Goal: Task Accomplishment & Management: Complete application form

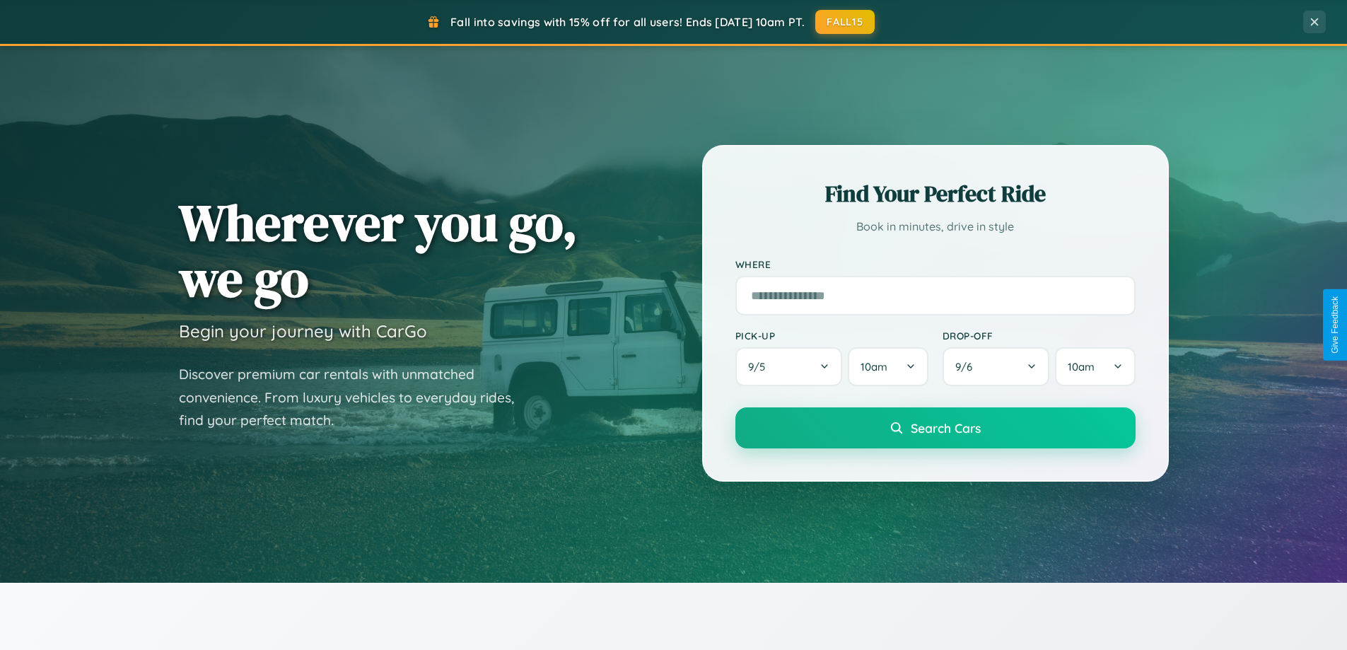
scroll to position [609, 0]
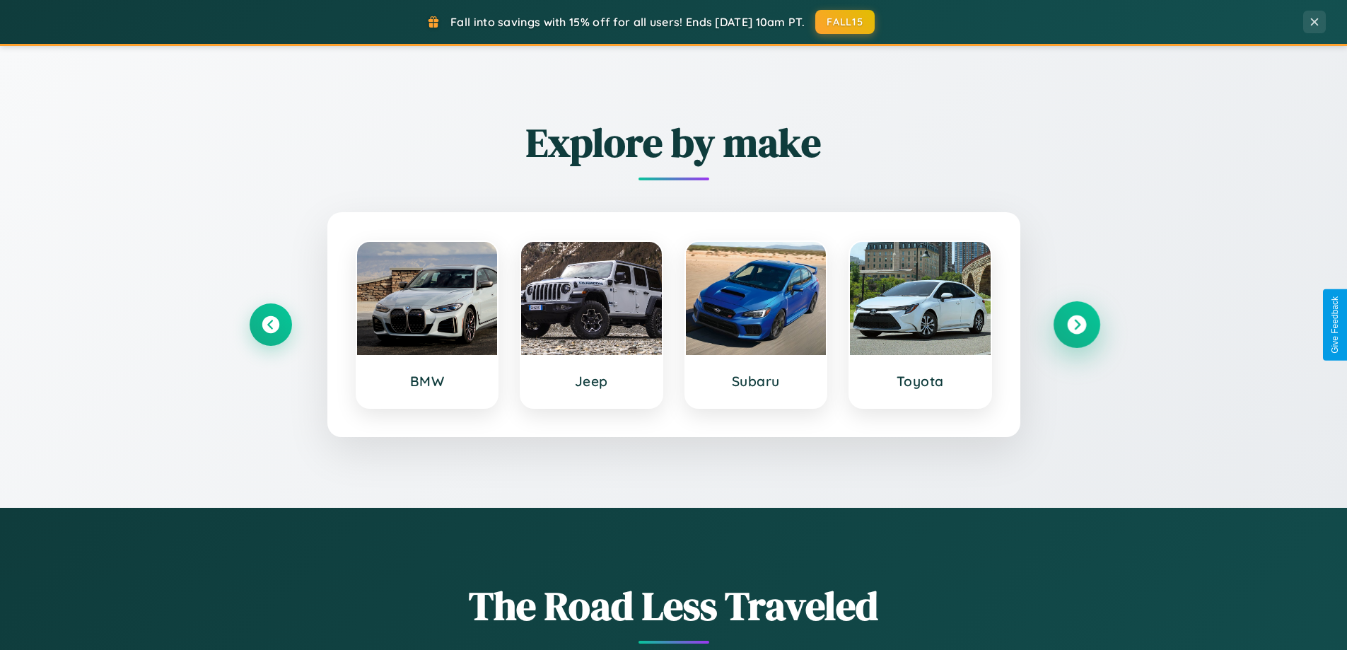
click at [1076, 324] on icon at bounding box center [1076, 324] width 19 height 19
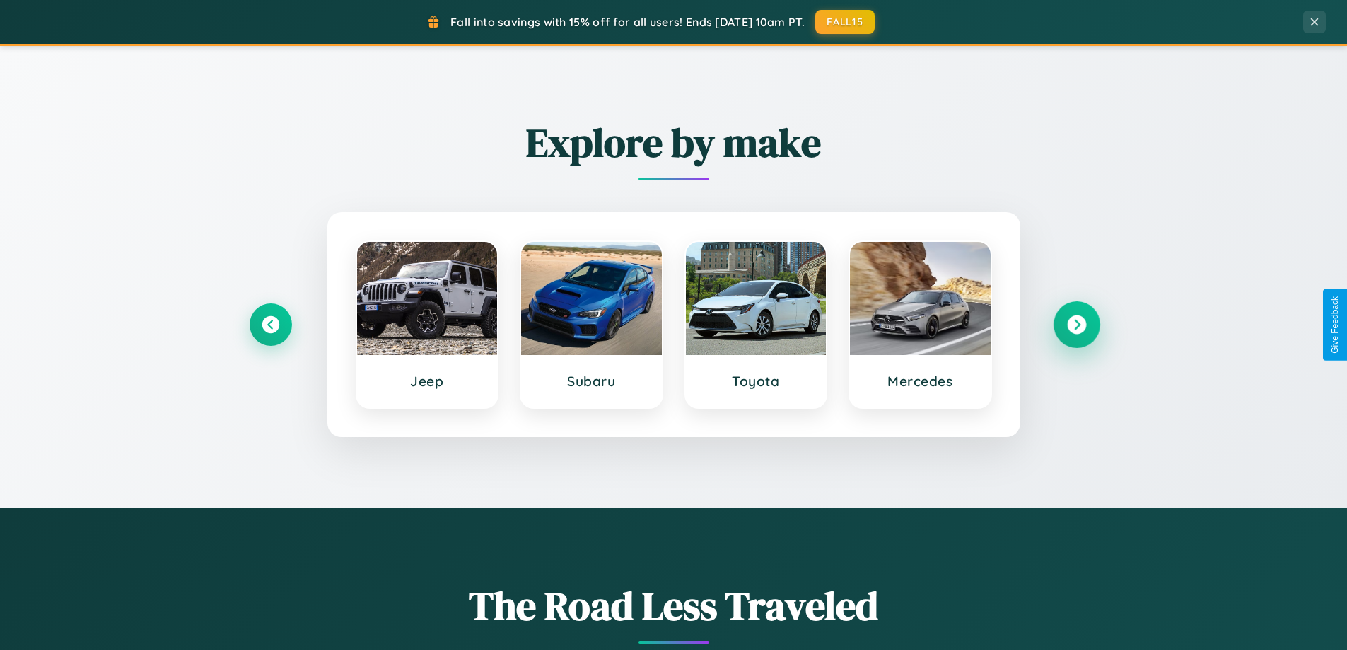
click at [1076, 324] on icon at bounding box center [1076, 324] width 19 height 19
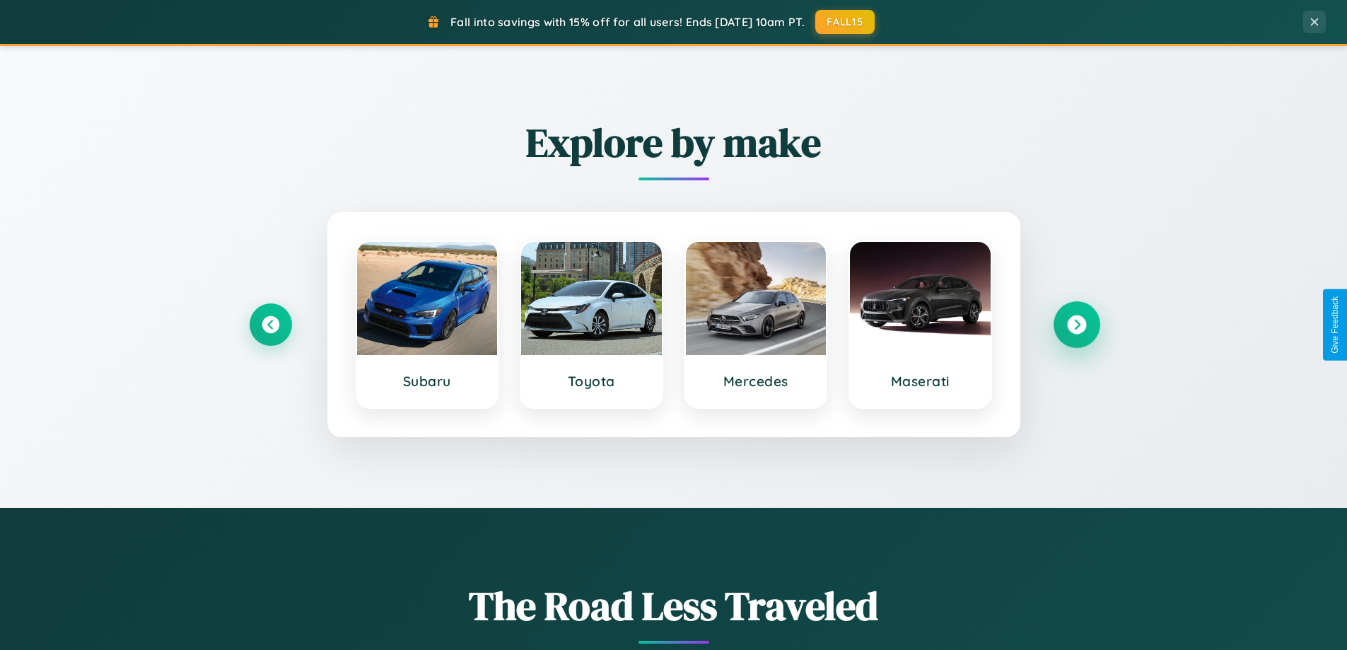
click at [1076, 324] on icon at bounding box center [1076, 324] width 19 height 19
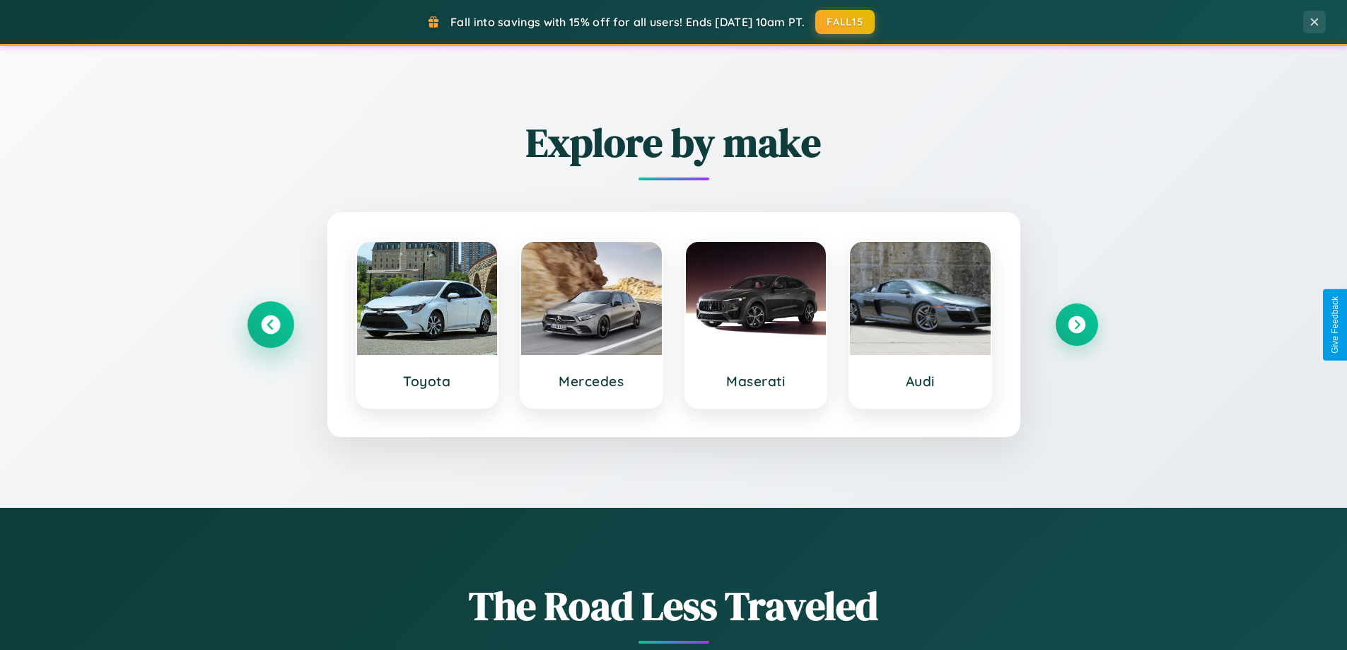
click at [270, 324] on icon at bounding box center [270, 324] width 19 height 19
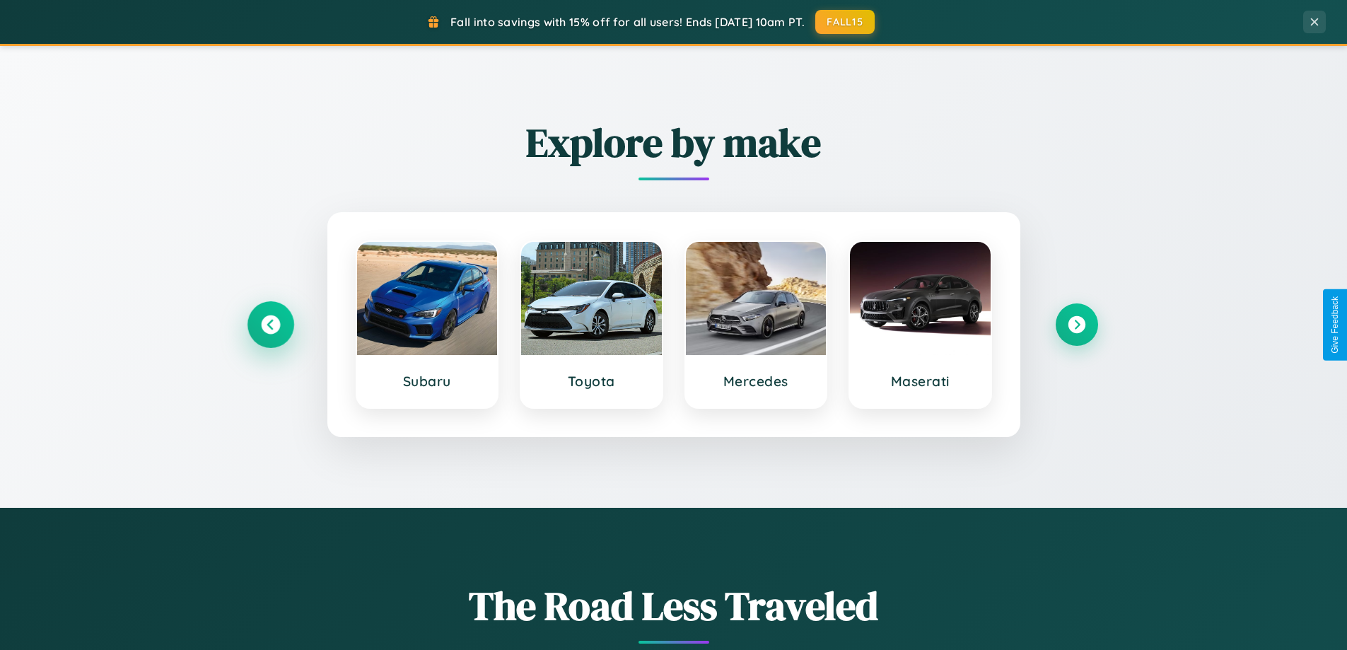
click at [270, 324] on icon at bounding box center [270, 324] width 19 height 19
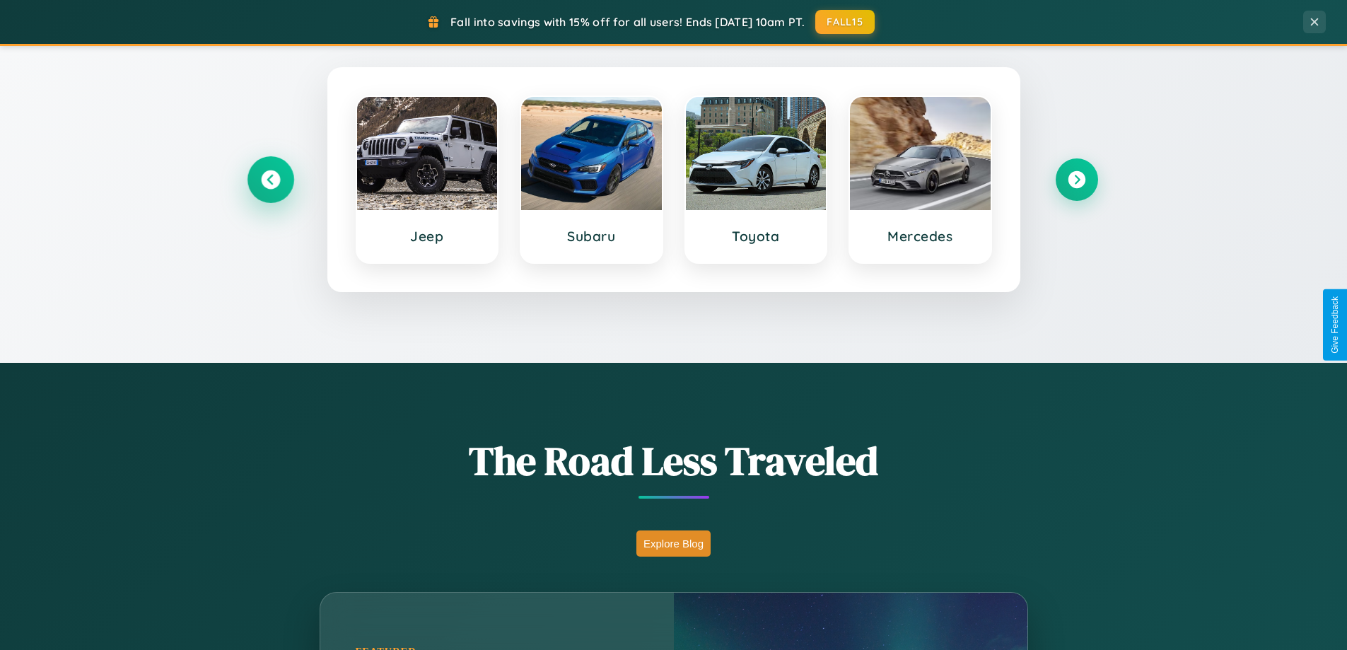
scroll to position [973, 0]
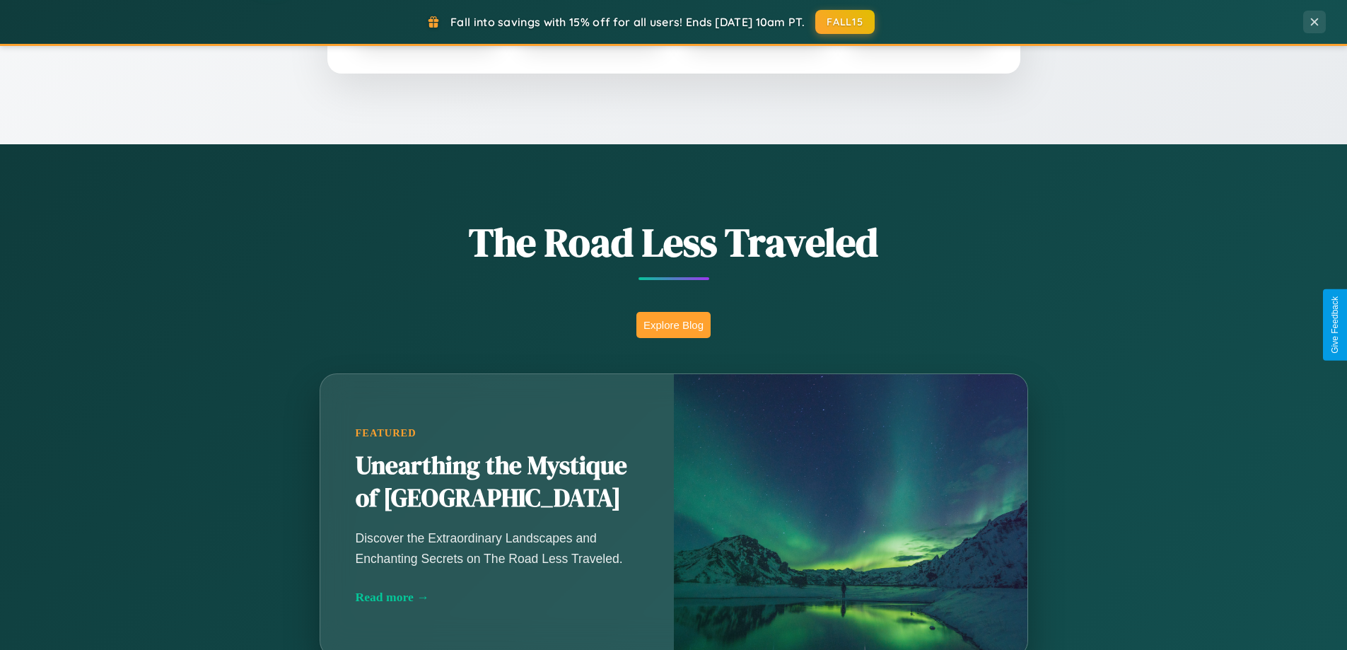
click at [673, 324] on button "Explore Blog" at bounding box center [673, 325] width 74 height 26
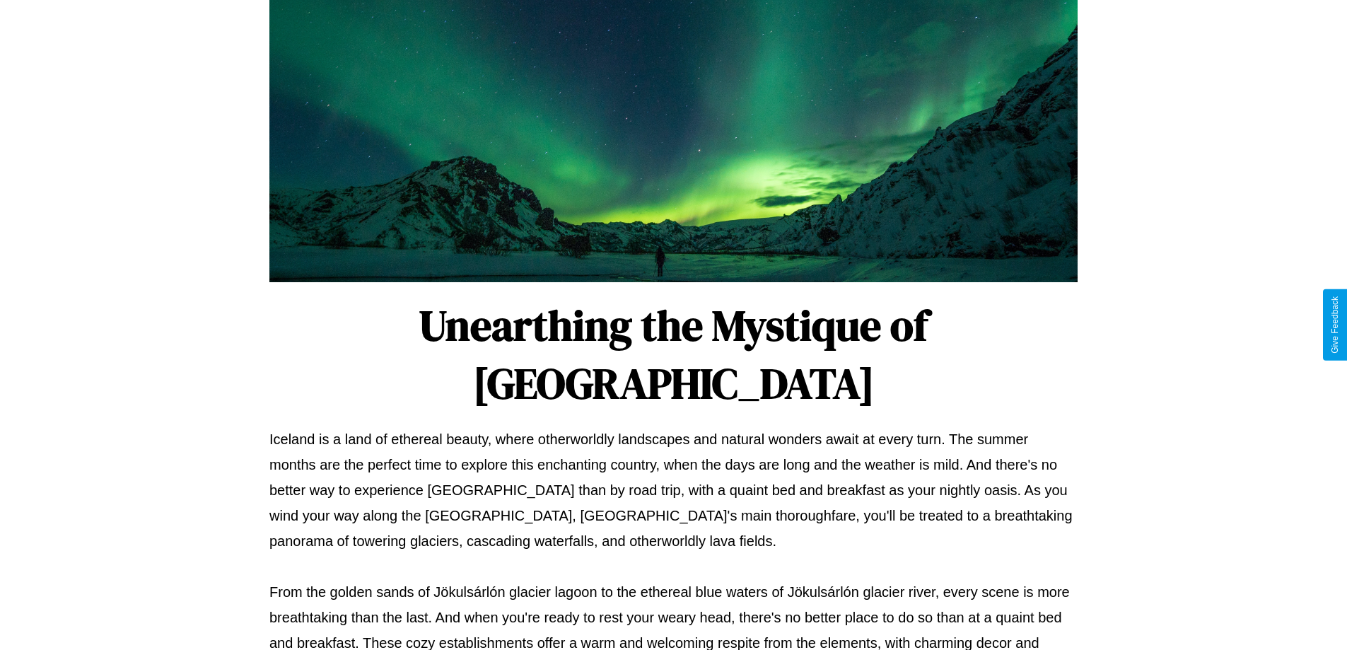
scroll to position [457, 0]
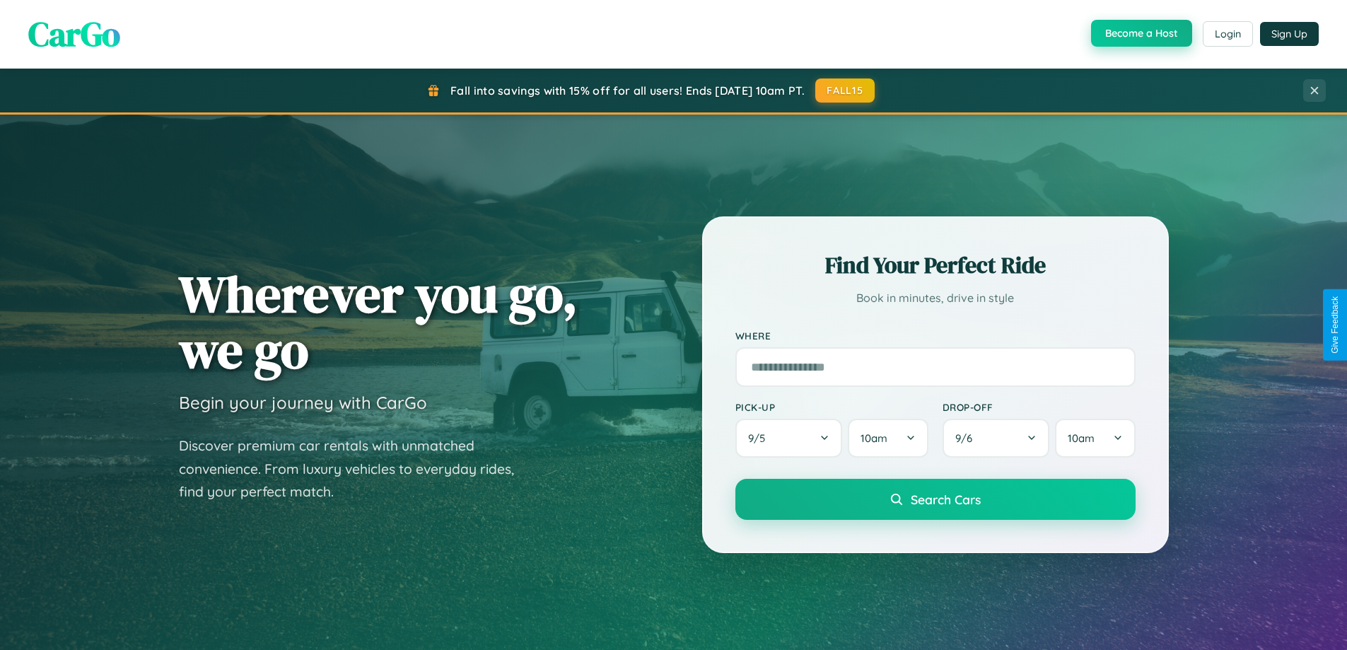
click at [1139, 33] on button "Become a Host" at bounding box center [1141, 33] width 101 height 27
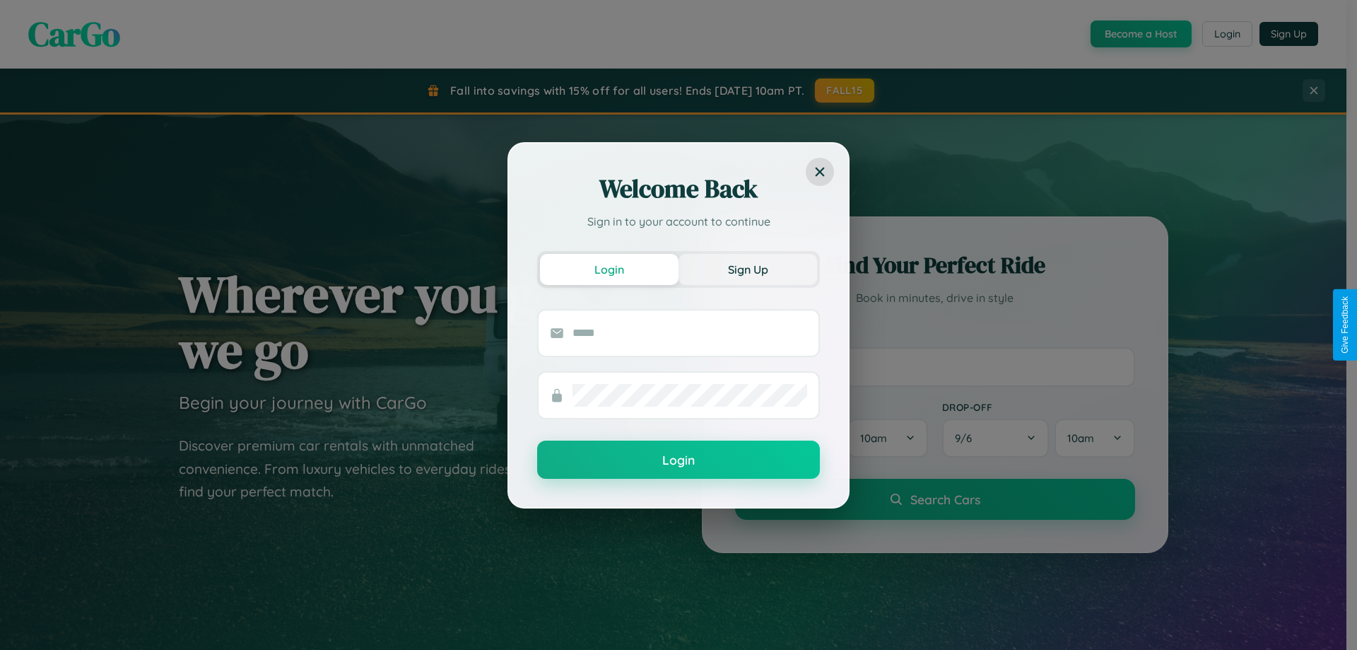
click at [748, 269] on button "Sign Up" at bounding box center [748, 269] width 139 height 31
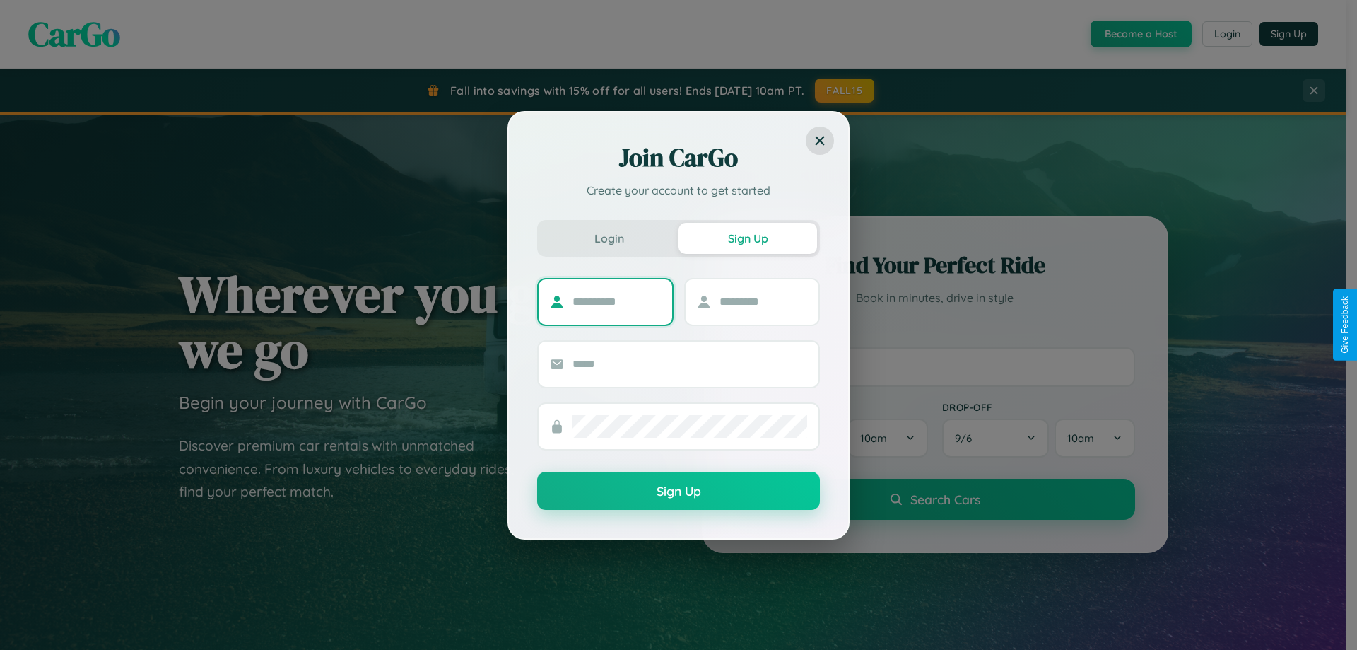
click at [616, 301] on input "text" at bounding box center [617, 302] width 88 height 23
type input "****"
click at [763, 301] on input "text" at bounding box center [764, 302] width 88 height 23
type input "*****"
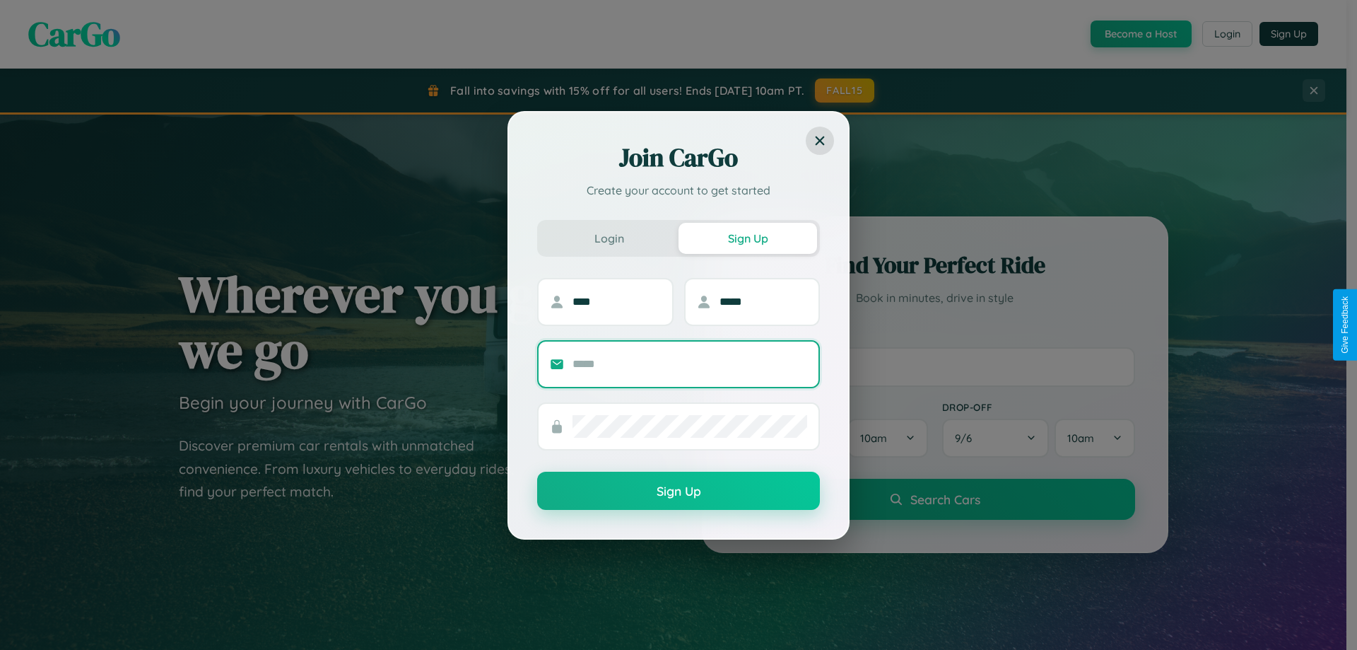
click at [690, 363] on input "text" at bounding box center [690, 364] width 235 height 23
type input "**********"
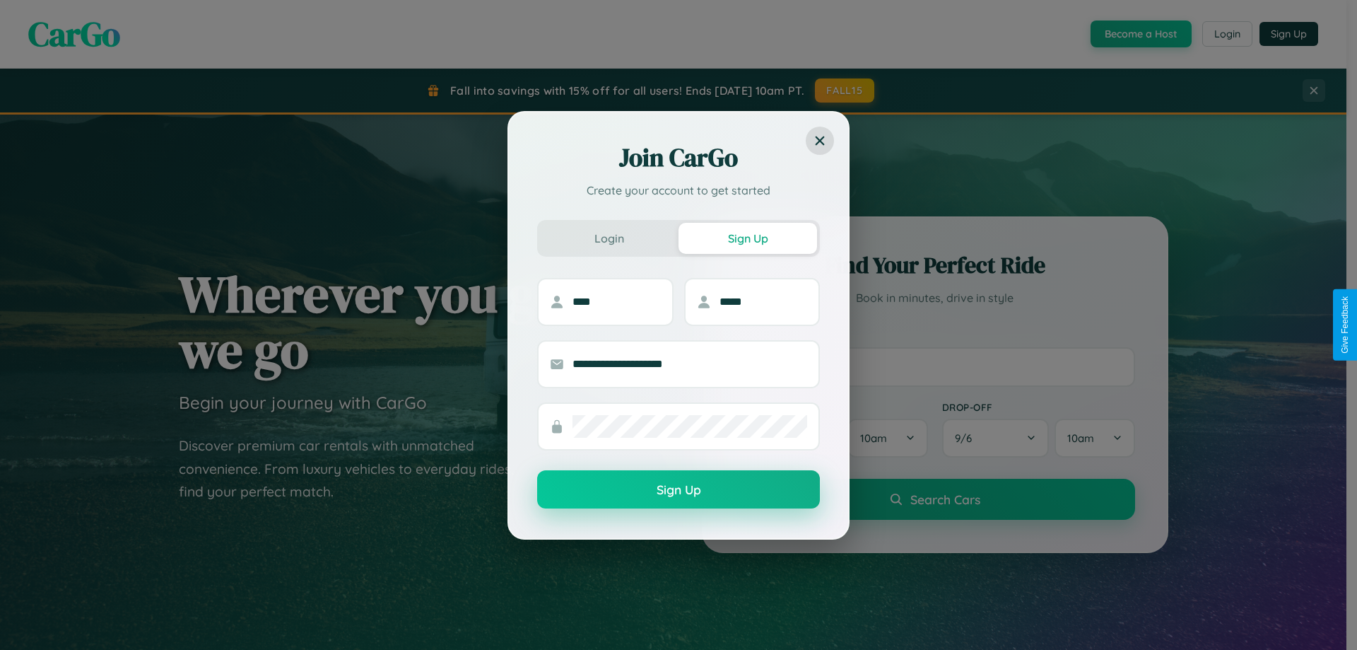
click at [679, 490] on button "Sign Up" at bounding box center [678, 489] width 283 height 38
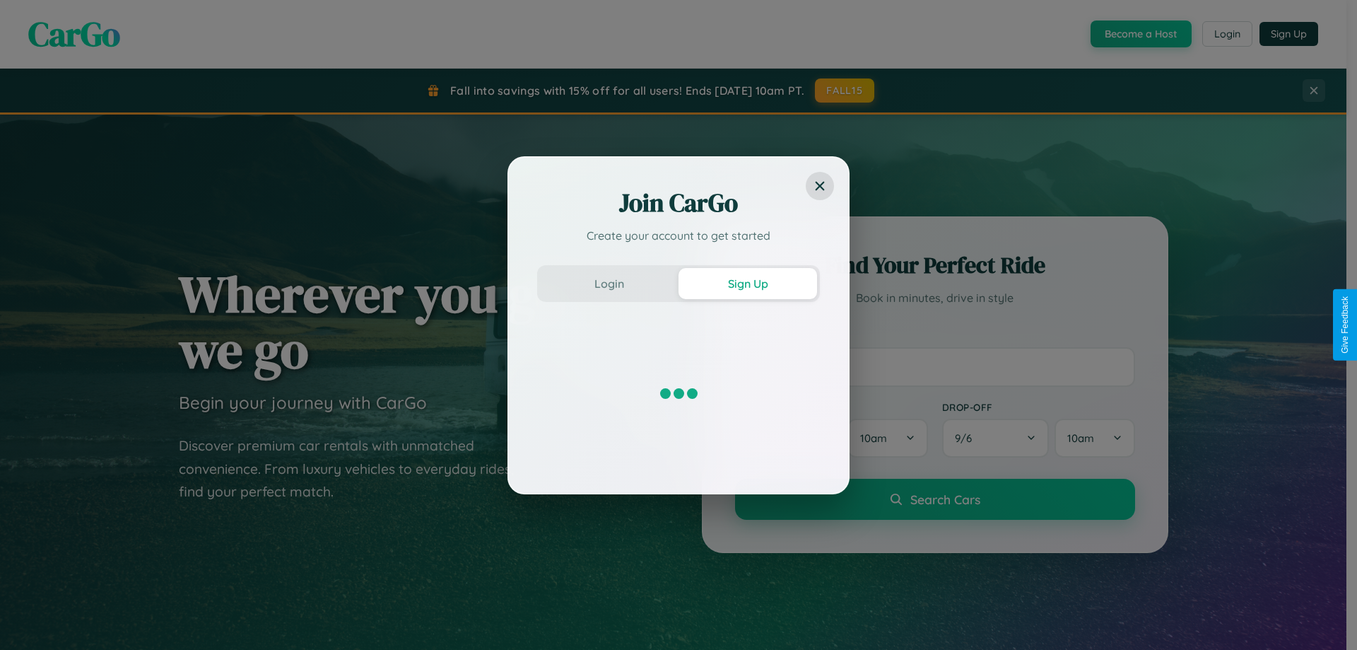
click at [1139, 34] on div "Join CarGo Create your account to get started Login Sign Up" at bounding box center [678, 325] width 1357 height 650
